Goal: Task Accomplishment & Management: Use online tool/utility

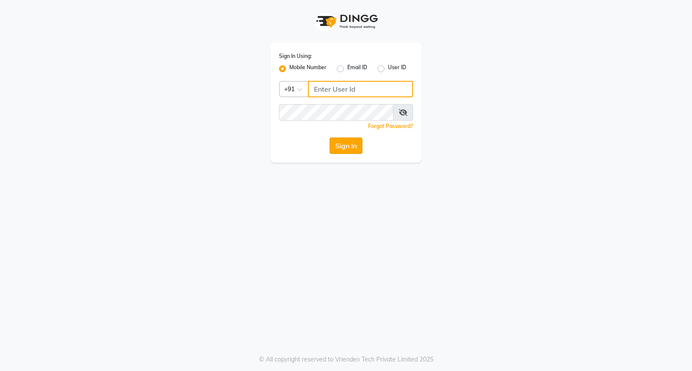
type input "7760179992"
click at [340, 152] on button "Sign In" at bounding box center [346, 146] width 33 height 16
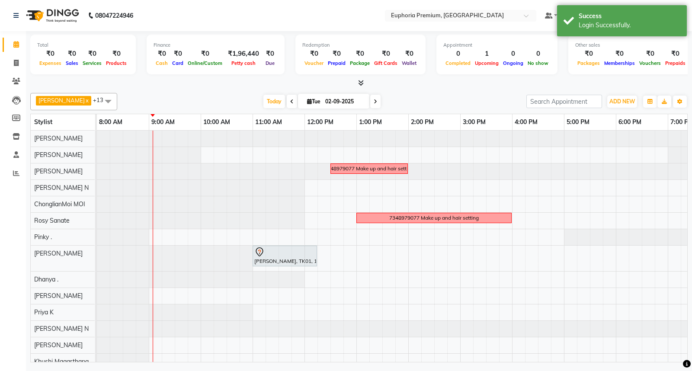
click at [99, 94] on span at bounding box center [107, 101] width 17 height 16
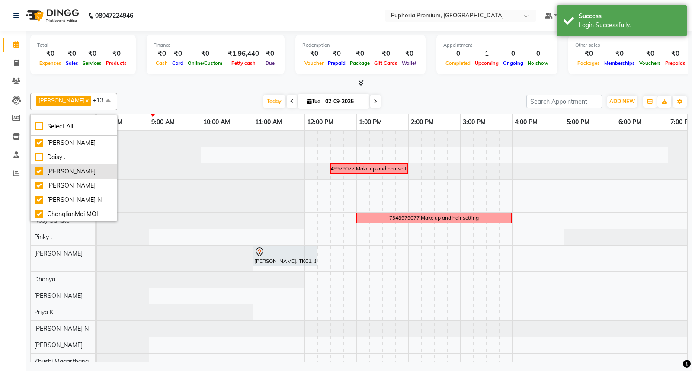
click at [72, 176] on div "[PERSON_NAME]" at bounding box center [73, 171] width 77 height 9
checkbox input "false"
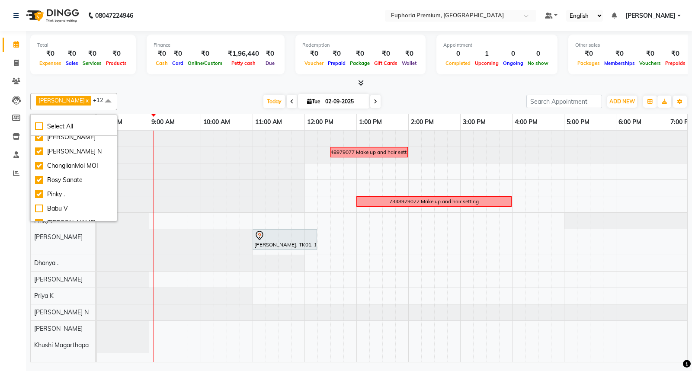
scroll to position [58, 0]
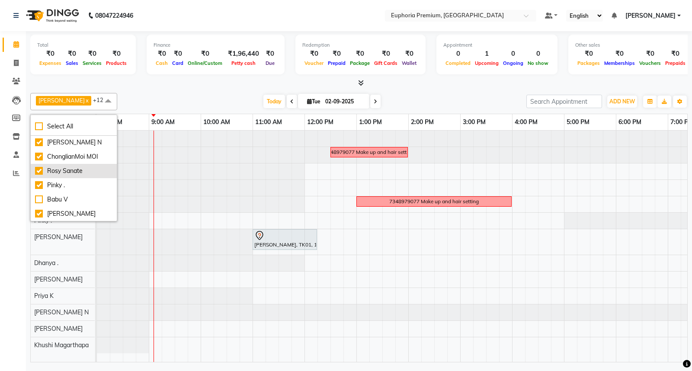
click at [71, 176] on div "Rosy Sanate" at bounding box center [73, 171] width 77 height 9
checkbox input "false"
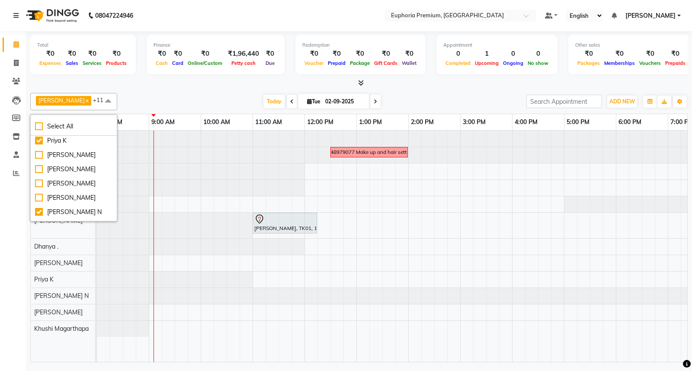
scroll to position [231, 0]
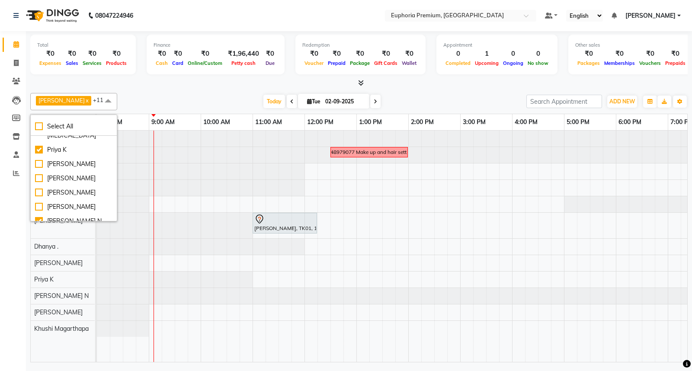
click at [66, 117] on div "[PERSON_NAME]" at bounding box center [73, 112] width 77 height 9
checkbox input "false"
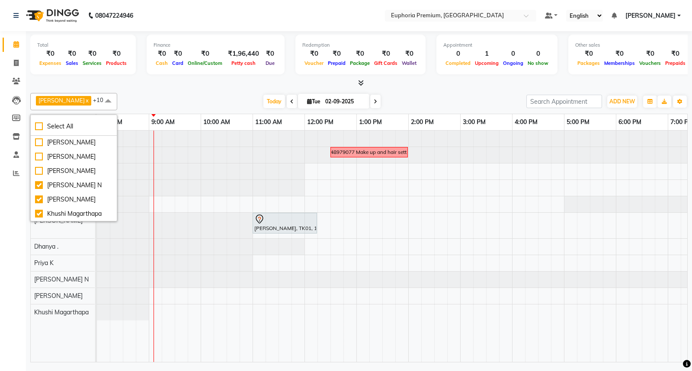
scroll to position [344, 0]
click at [99, 104] on span at bounding box center [107, 101] width 17 height 16
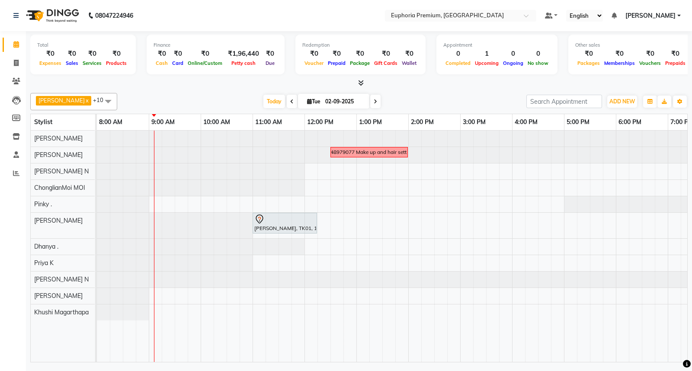
click at [287, 97] on span at bounding box center [292, 101] width 10 height 13
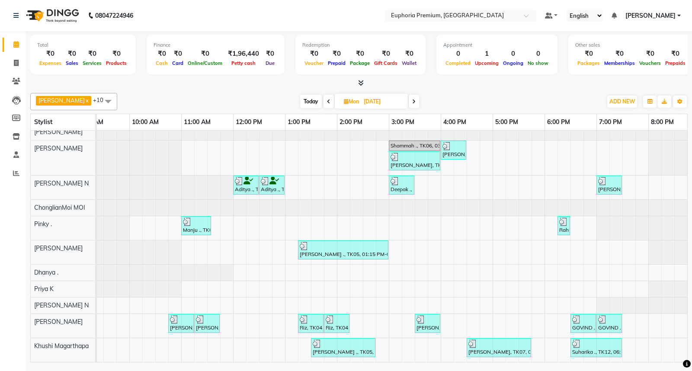
scroll to position [0, 91]
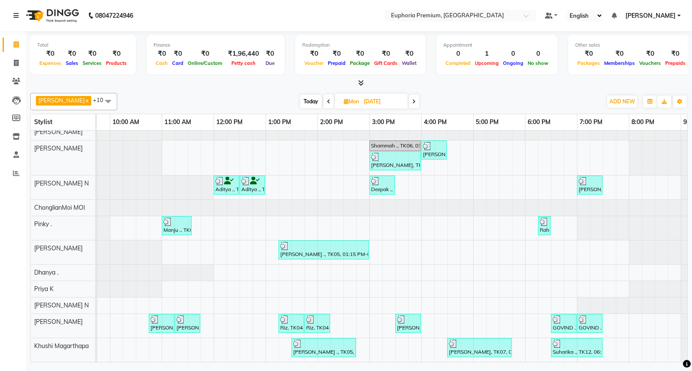
click at [303, 96] on span "Today" at bounding box center [311, 101] width 22 height 13
type input "02-09-2025"
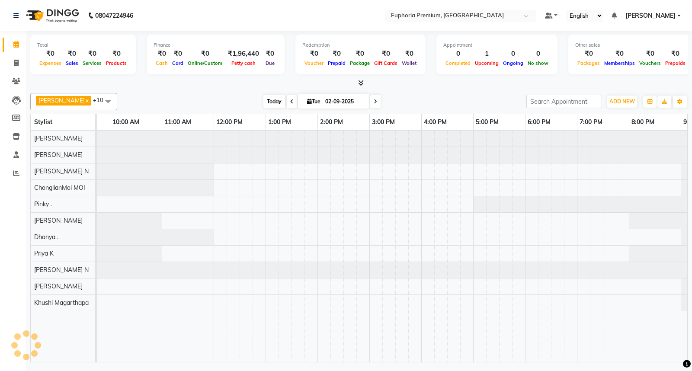
scroll to position [0, 0]
